Goal: Task Accomplishment & Management: Complete application form

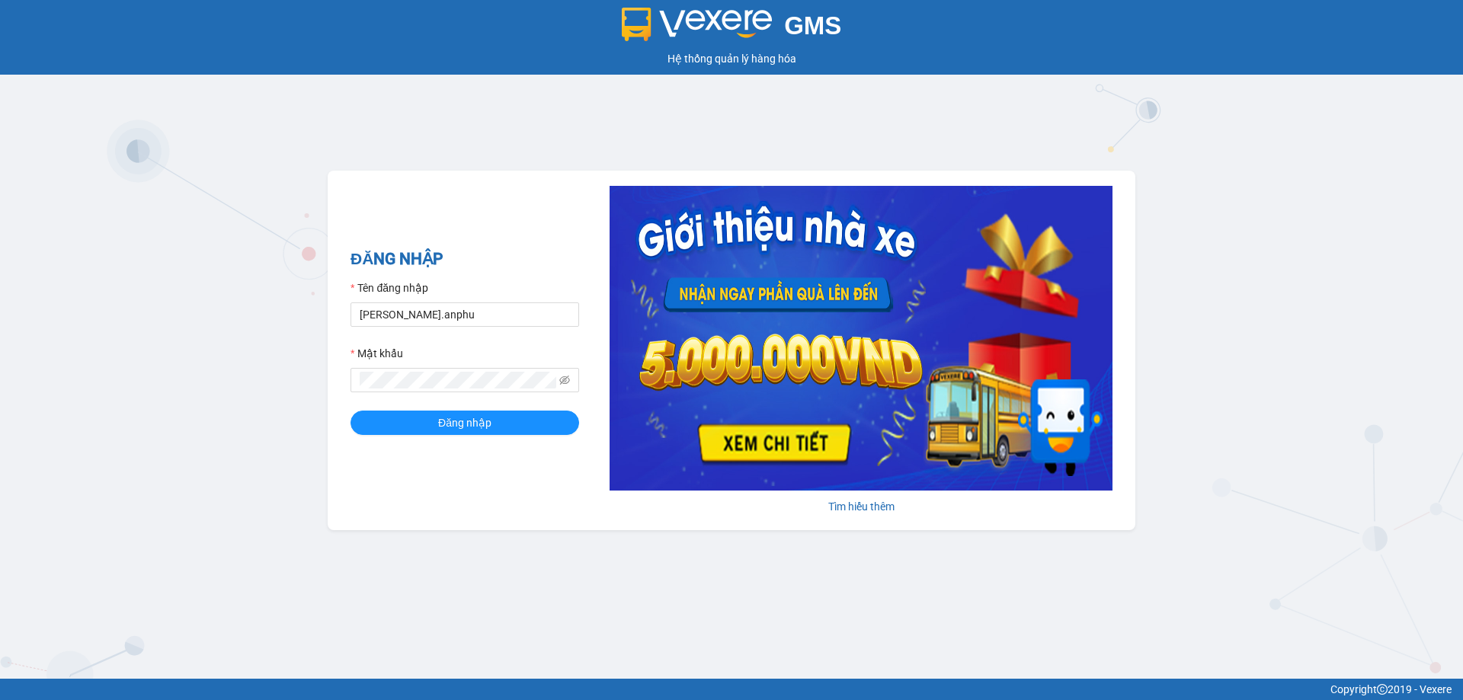
click at [473, 301] on div "Tên đăng nhập" at bounding box center [465, 291] width 229 height 23
click at [476, 322] on input "duyen.anphu" at bounding box center [465, 315] width 229 height 24
type input "yen.anphu"
click at [479, 428] on span "Đăng nhập" at bounding box center [464, 423] width 53 height 17
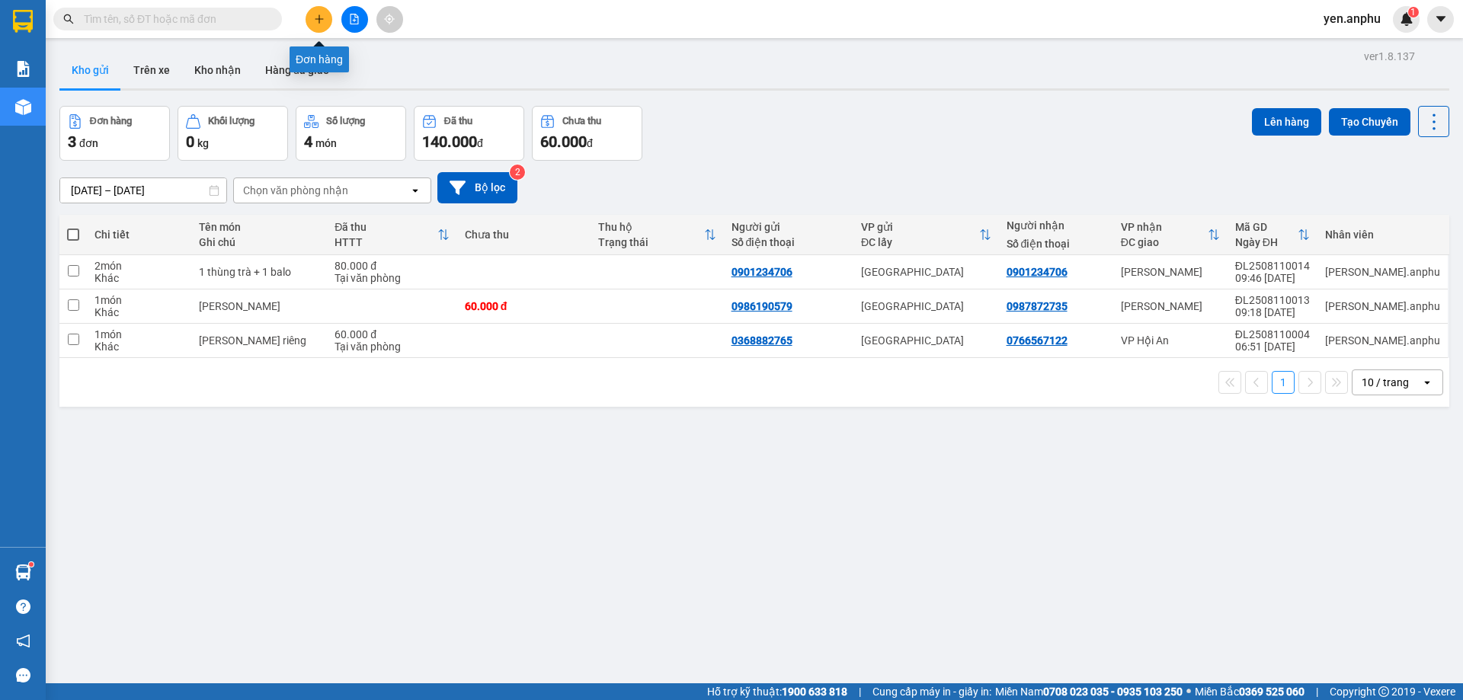
click at [322, 26] on button at bounding box center [319, 19] width 27 height 27
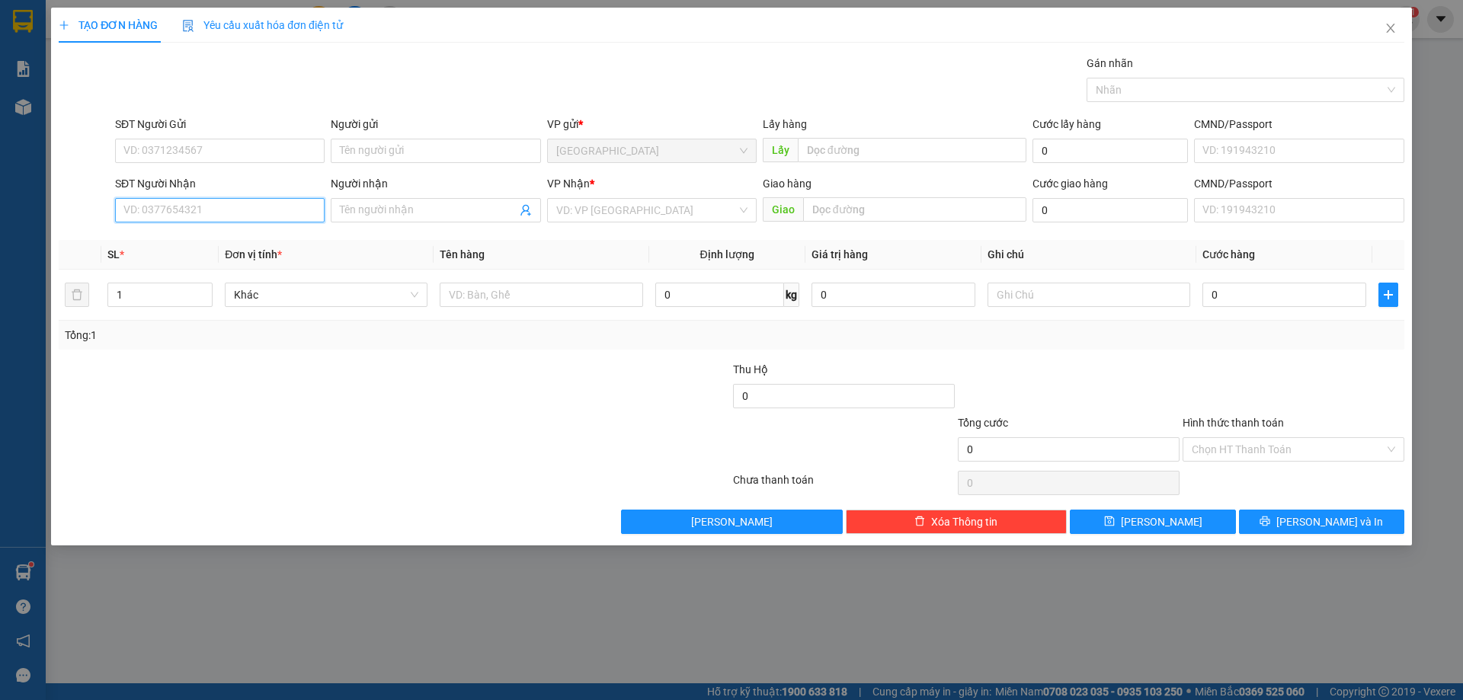
click at [216, 216] on input "SĐT Người Nhận" at bounding box center [220, 210] width 210 height 24
type input "0357426602"
click at [615, 216] on input "search" at bounding box center [646, 210] width 181 height 23
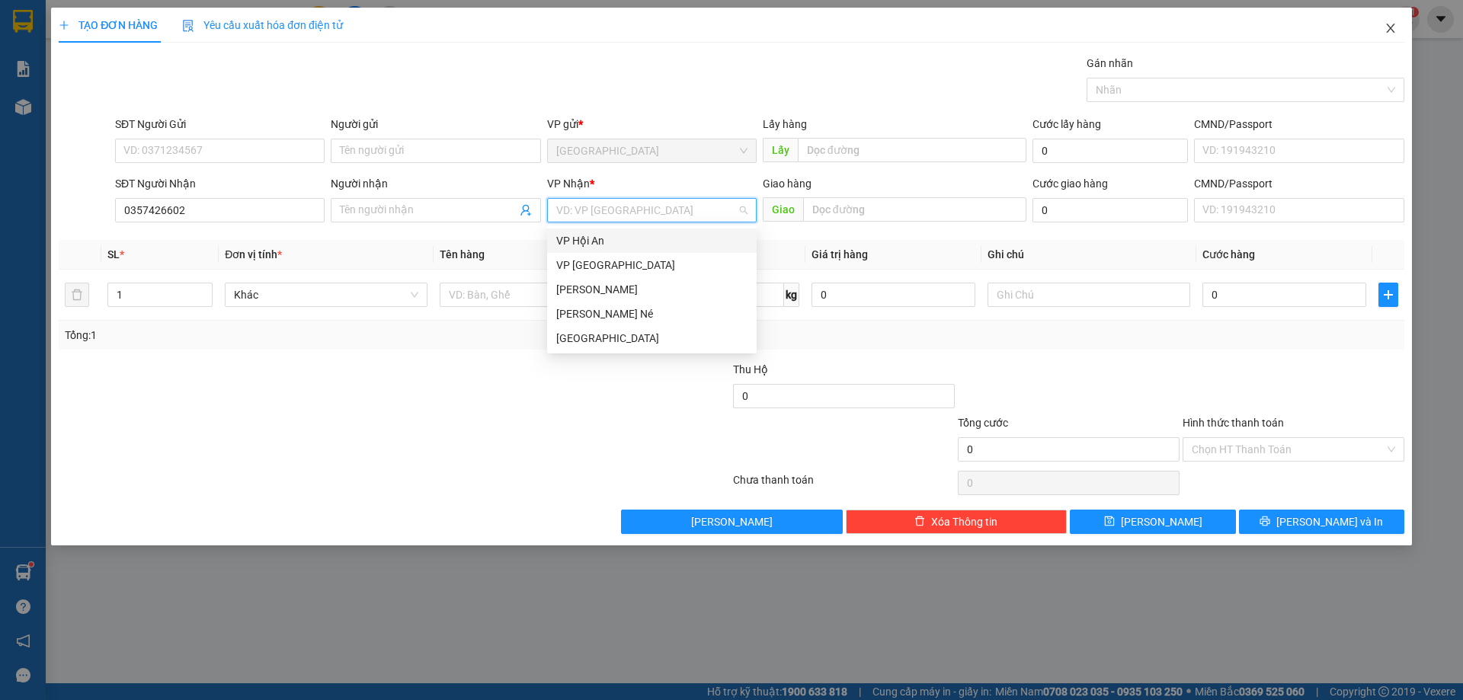
click at [1389, 37] on span "Close" at bounding box center [1391, 29] width 43 height 43
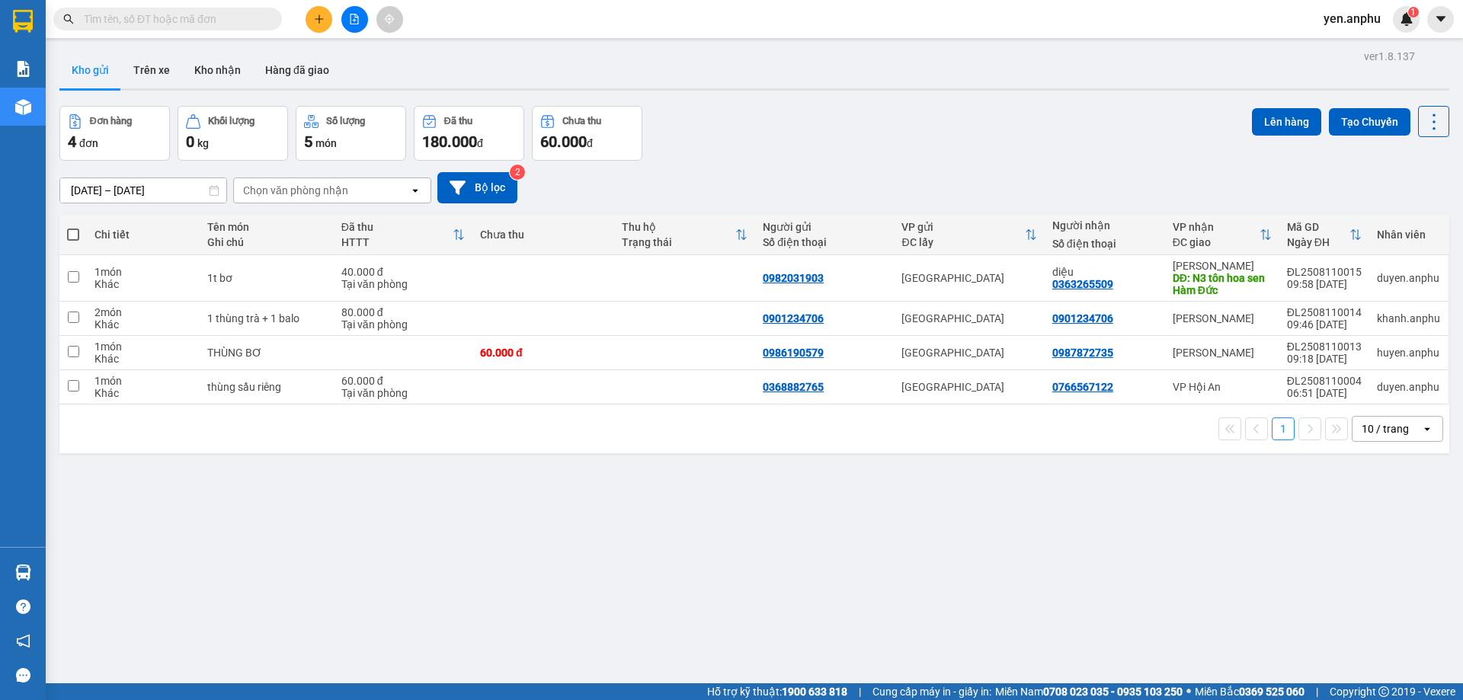
click at [319, 16] on icon "plus" at bounding box center [319, 19] width 11 height 11
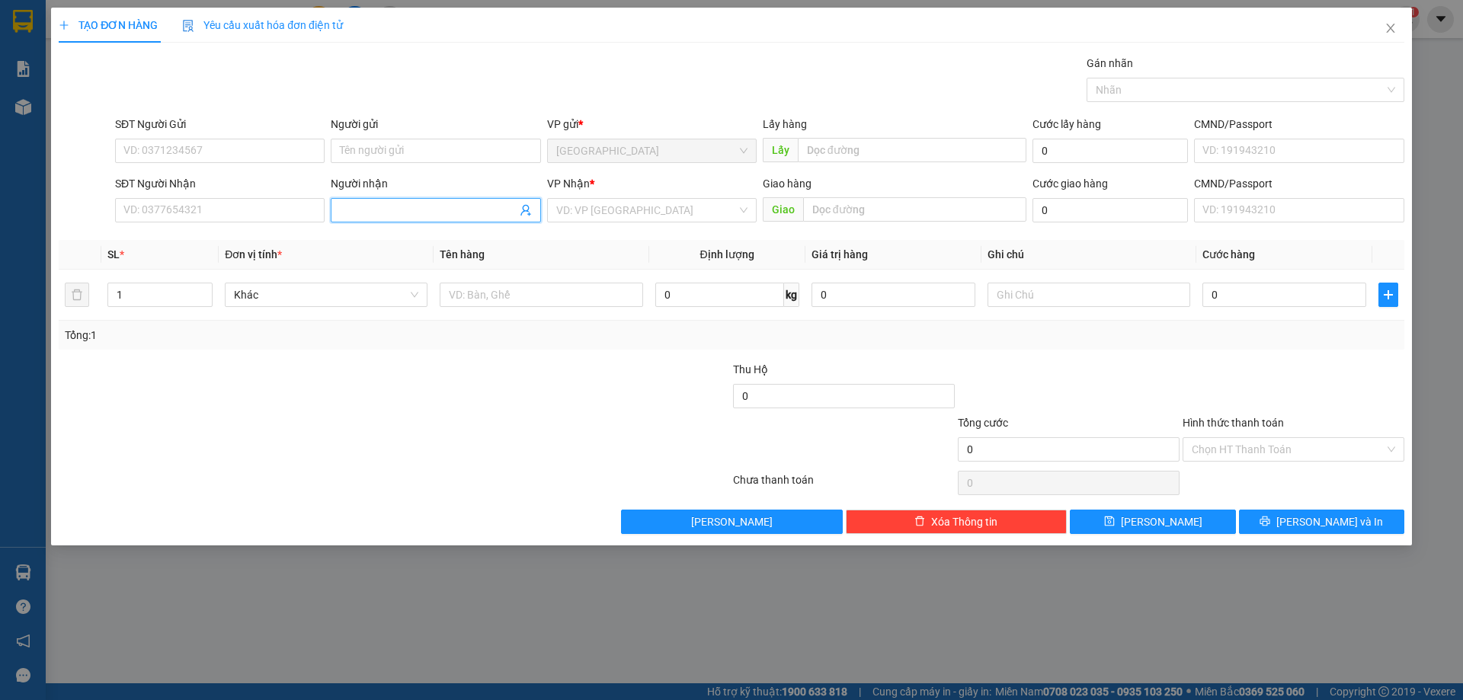
click at [392, 211] on input "Người nhận" at bounding box center [428, 210] width 176 height 17
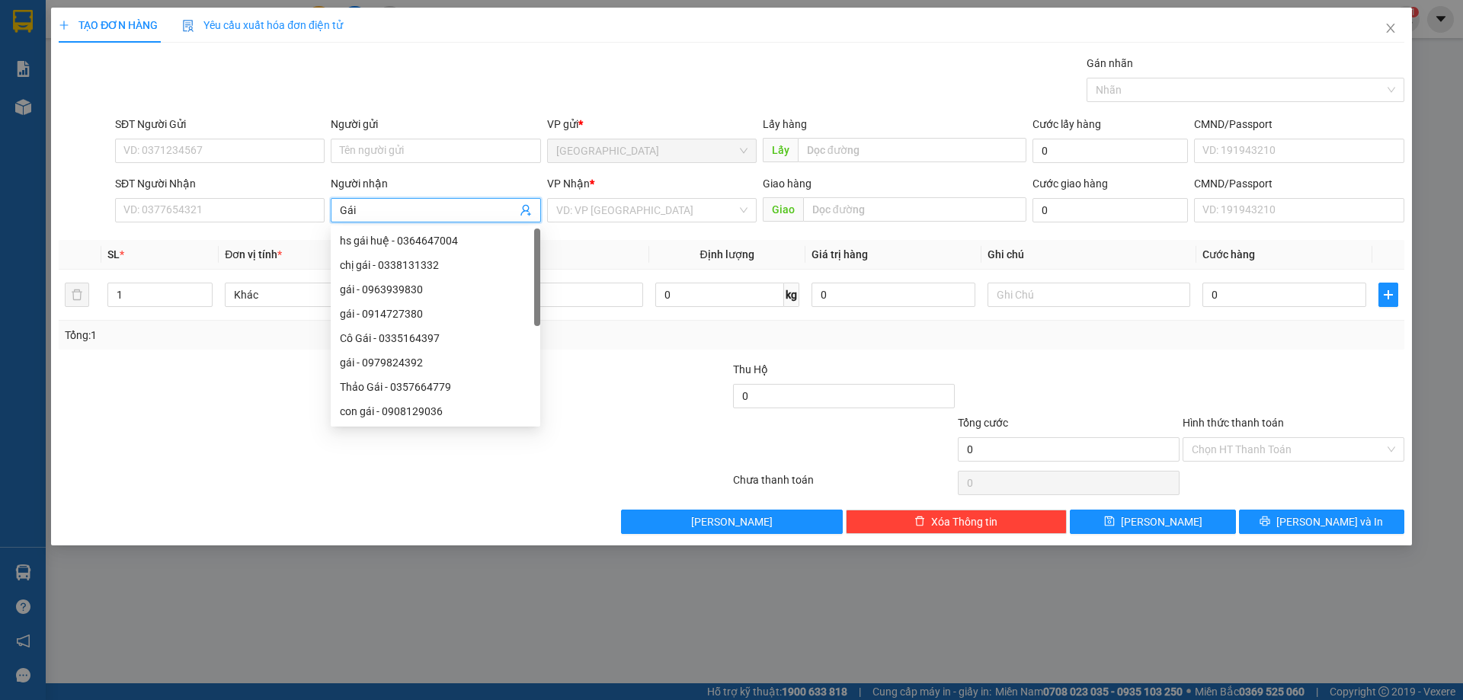
type input "Gái"
click at [633, 199] on div "VP Nhận * VD: VP [GEOGRAPHIC_DATA]" at bounding box center [652, 201] width 210 height 53
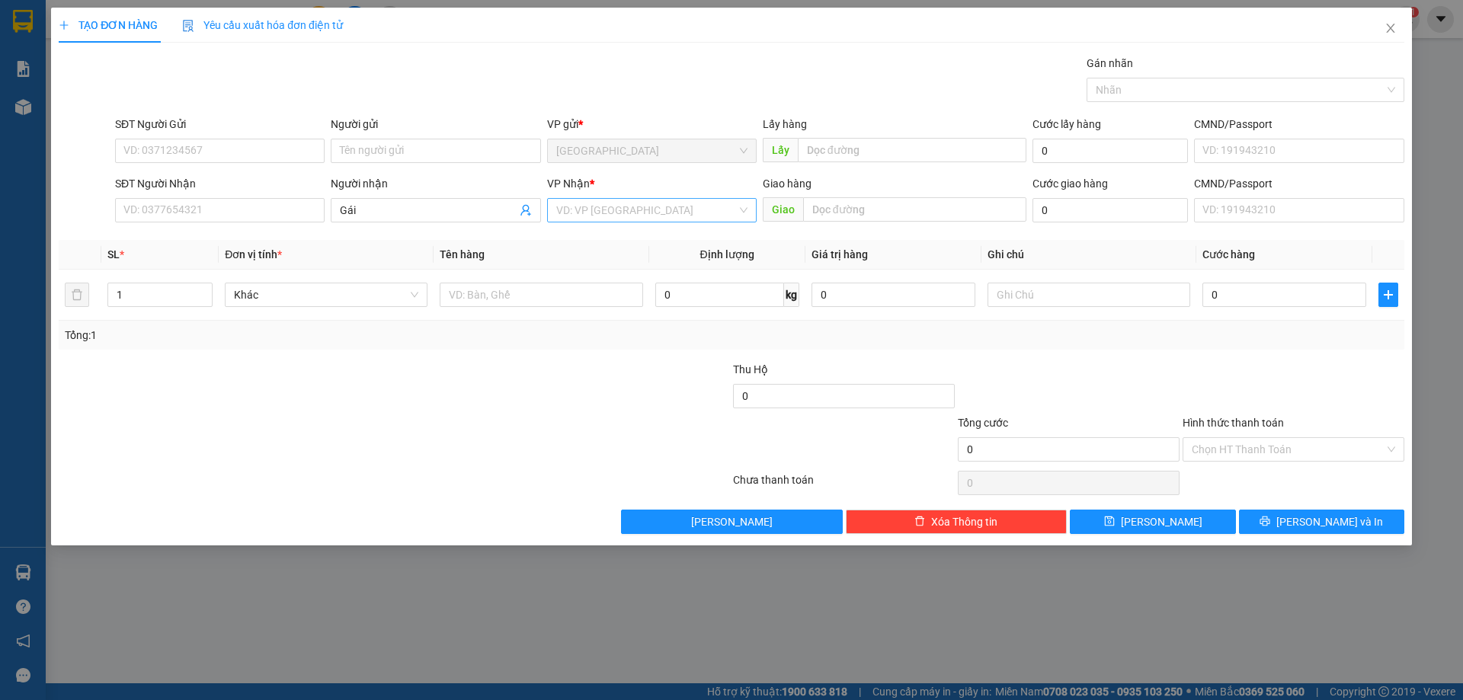
click at [625, 222] on div "VD: VP [GEOGRAPHIC_DATA]" at bounding box center [652, 210] width 210 height 24
click at [610, 283] on div "[PERSON_NAME]" at bounding box center [651, 289] width 191 height 17
click at [573, 289] on input "text" at bounding box center [541, 295] width 203 height 24
type input "thùng"
click at [922, 205] on input "text" at bounding box center [914, 209] width 223 height 24
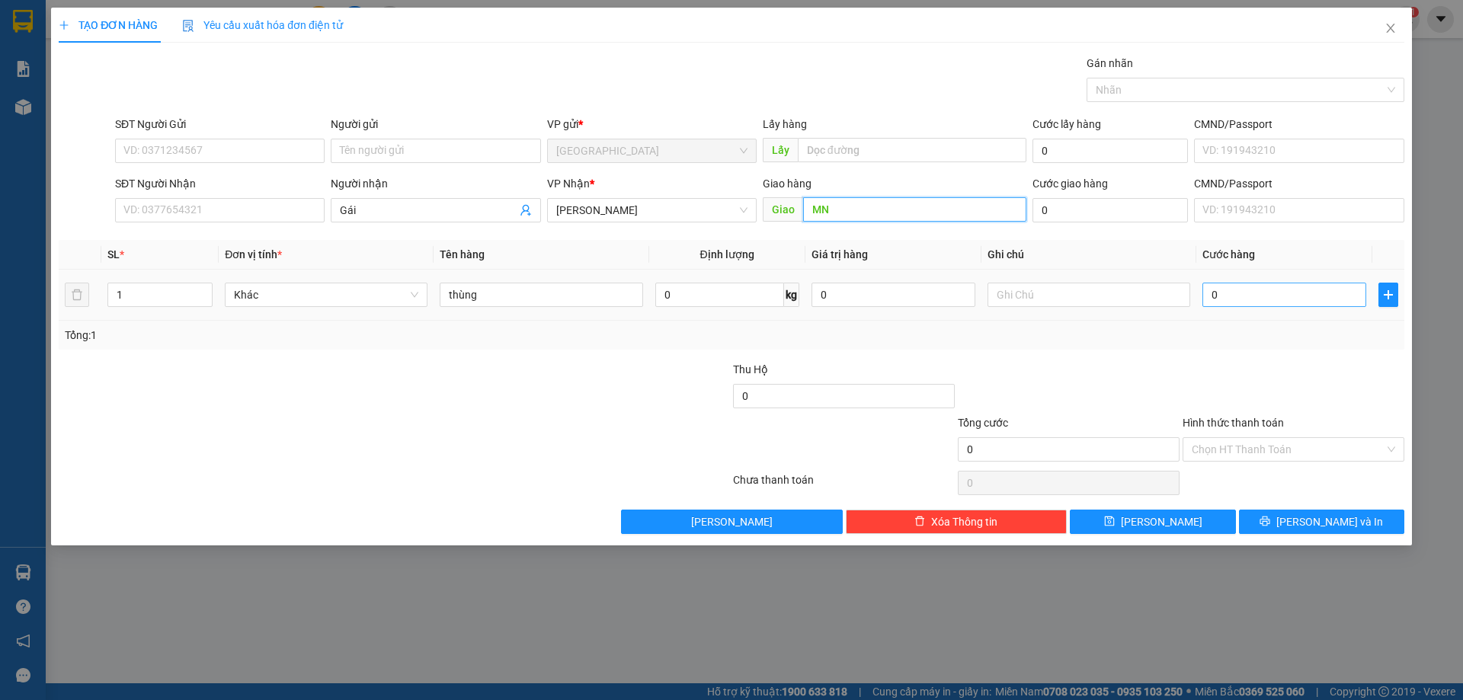
type input "MN"
click at [1227, 292] on input "0" at bounding box center [1285, 295] width 164 height 24
type input "1"
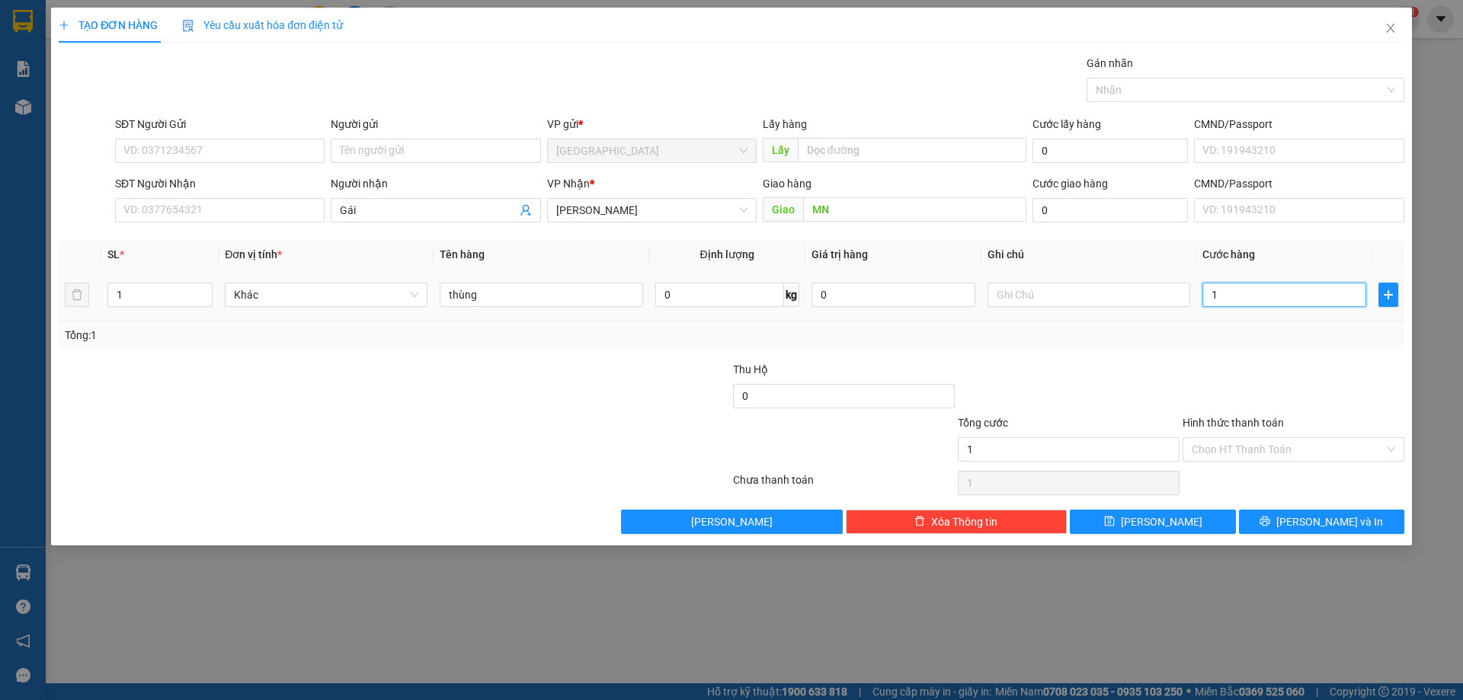
type input "13"
type input "130"
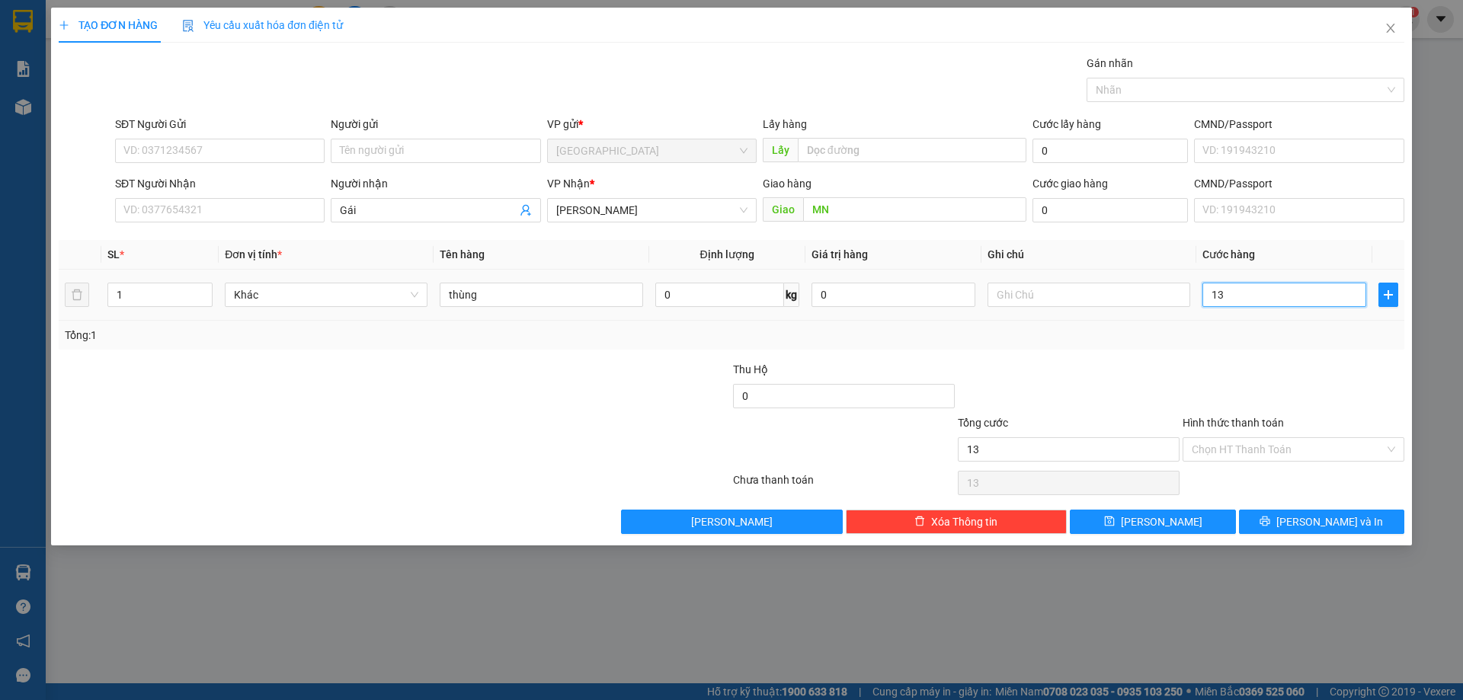
type input "130"
type input "130.000"
click at [1269, 454] on input "Hình thức thanh toán" at bounding box center [1288, 449] width 193 height 23
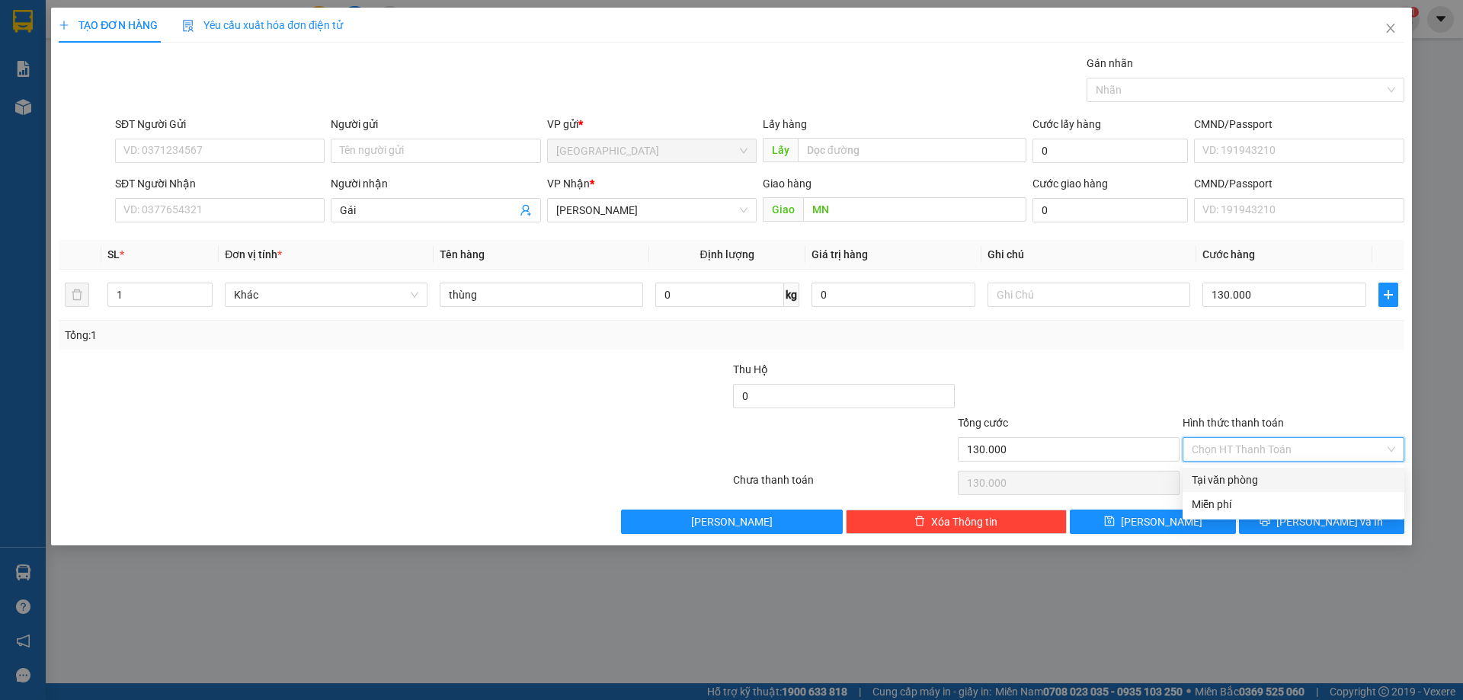
click at [1262, 484] on div "Tại văn phòng" at bounding box center [1293, 480] width 203 height 17
type input "0"
click at [1291, 529] on button "[PERSON_NAME] và In" at bounding box center [1321, 522] width 165 height 24
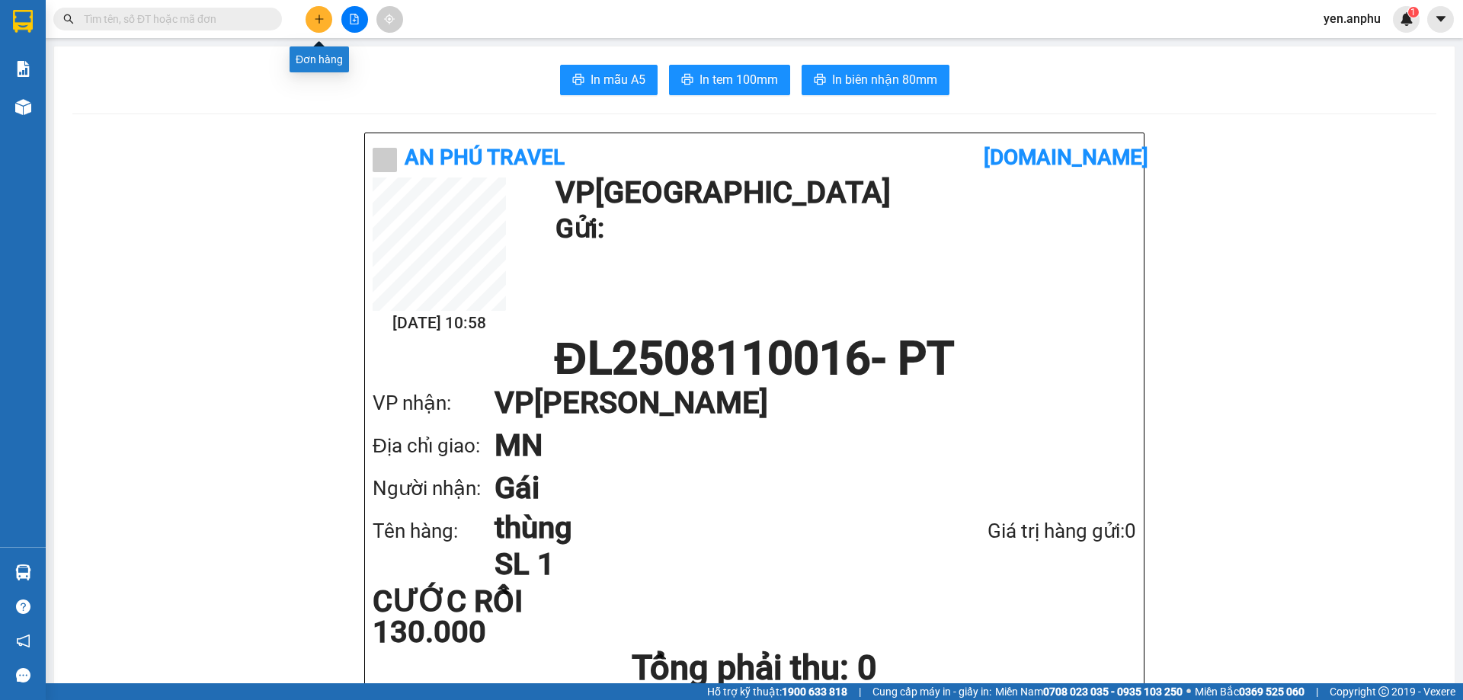
click at [320, 18] on icon "plus" at bounding box center [319, 19] width 11 height 11
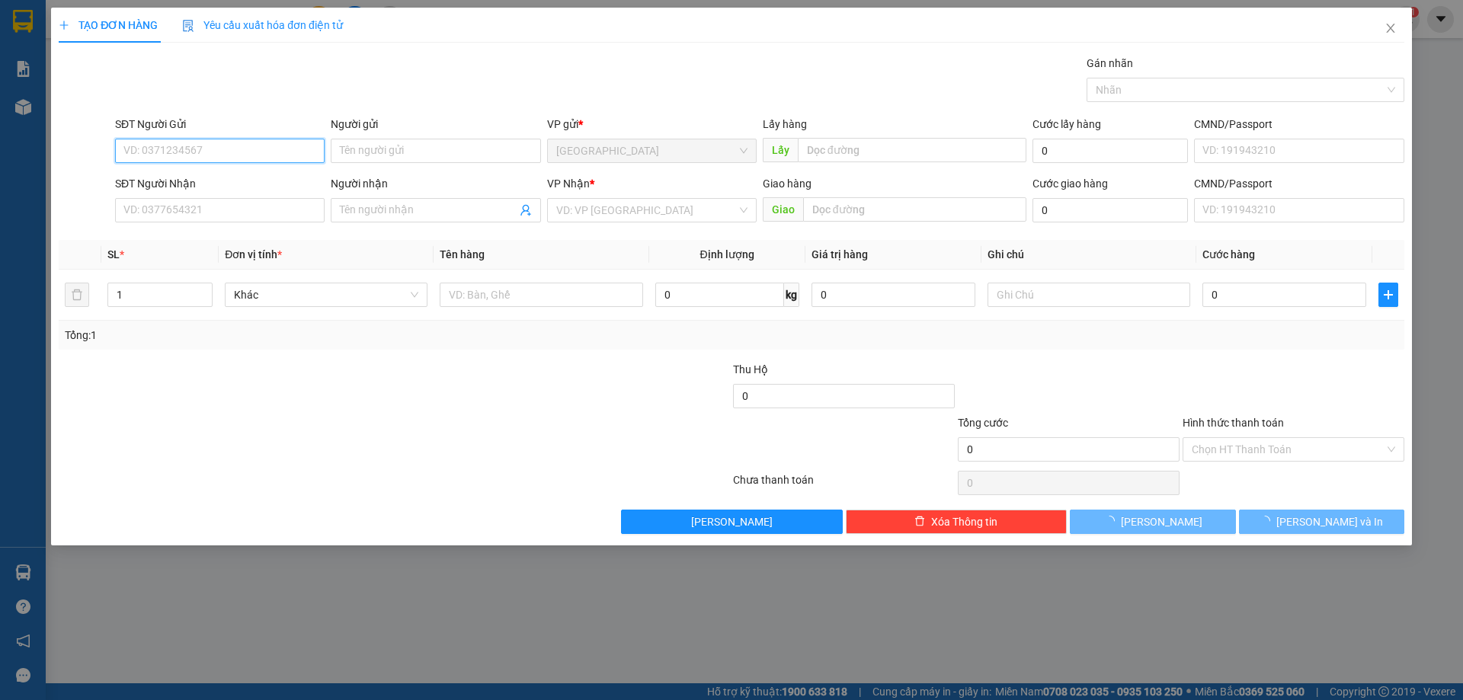
click at [250, 147] on input "SĐT Người Gửi" at bounding box center [220, 151] width 210 height 24
type input "09784383"
